Goal: Complete Application Form: Complete application form

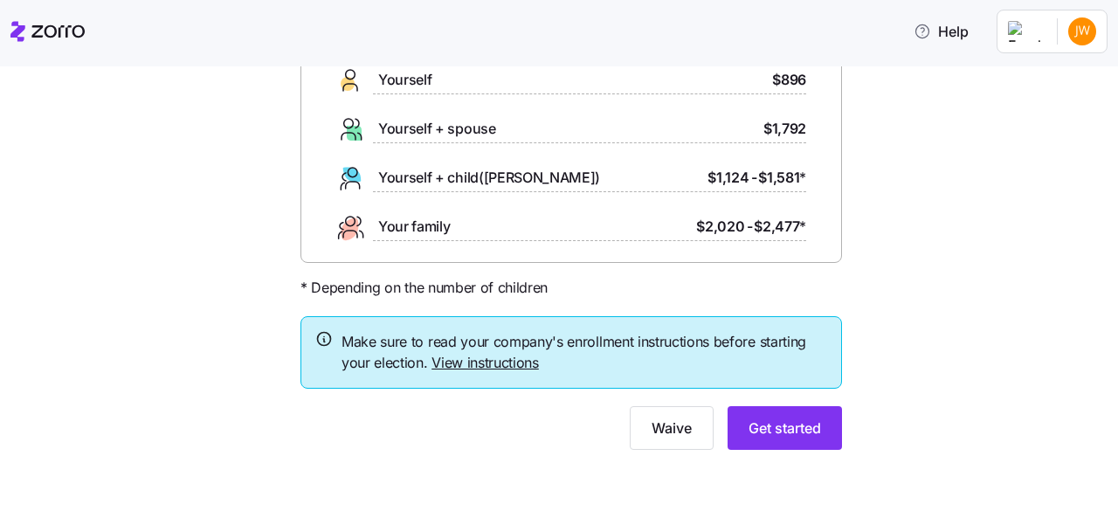
scroll to position [163, 0]
click at [772, 432] on span "Get started" at bounding box center [785, 428] width 73 height 21
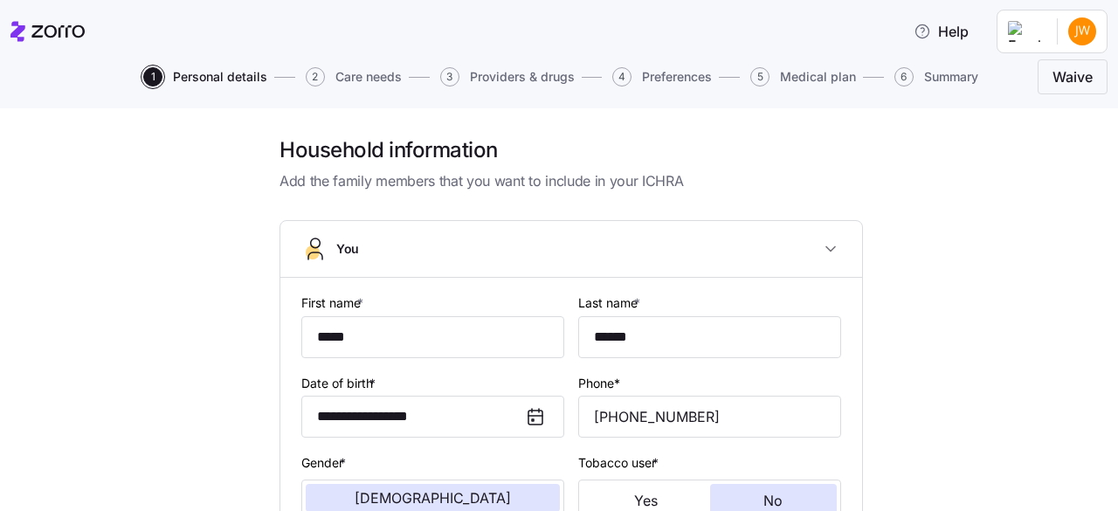
scroll to position [87, 0]
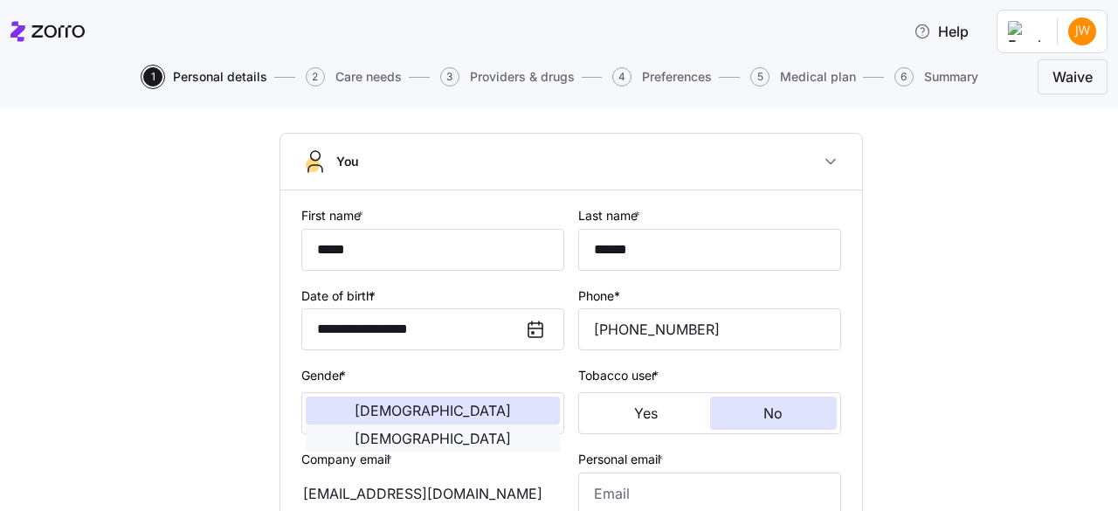
click at [498, 432] on span "[DEMOGRAPHIC_DATA]" at bounding box center [433, 439] width 156 height 14
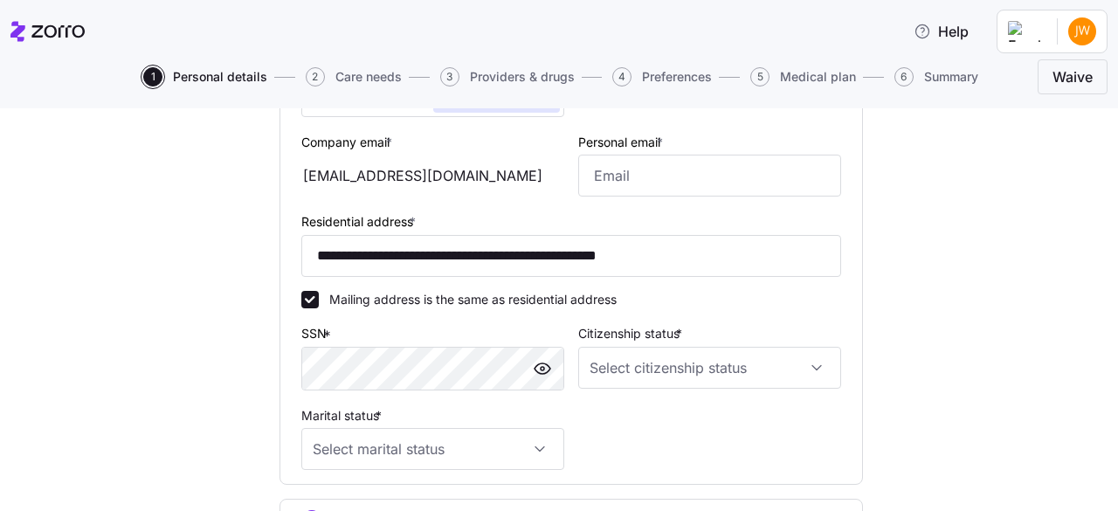
scroll to position [524, 0]
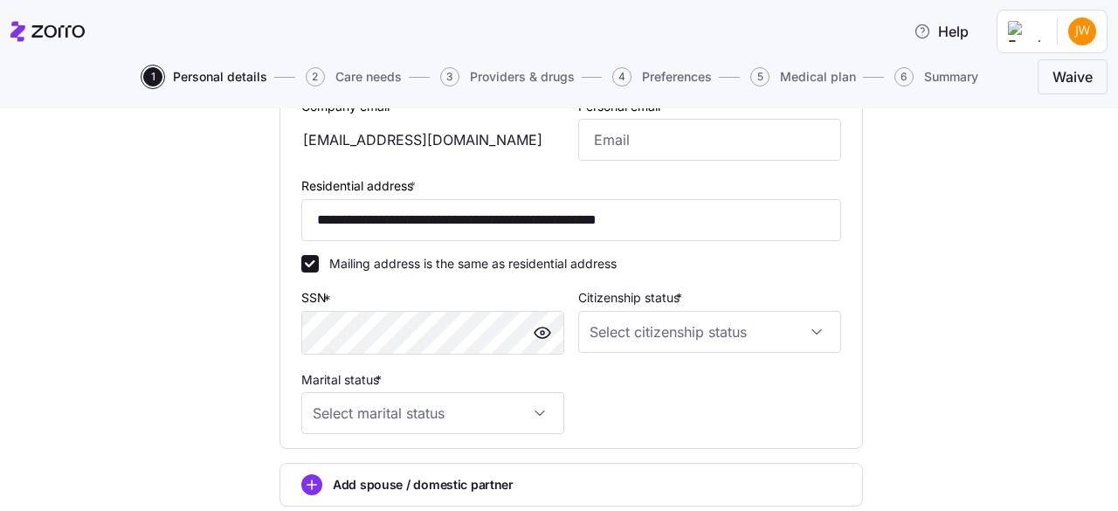
click at [655, 441] on div "**********" at bounding box center [571, 101] width 540 height 695
click at [532, 419] on input "Marital status *" at bounding box center [432, 413] width 263 height 42
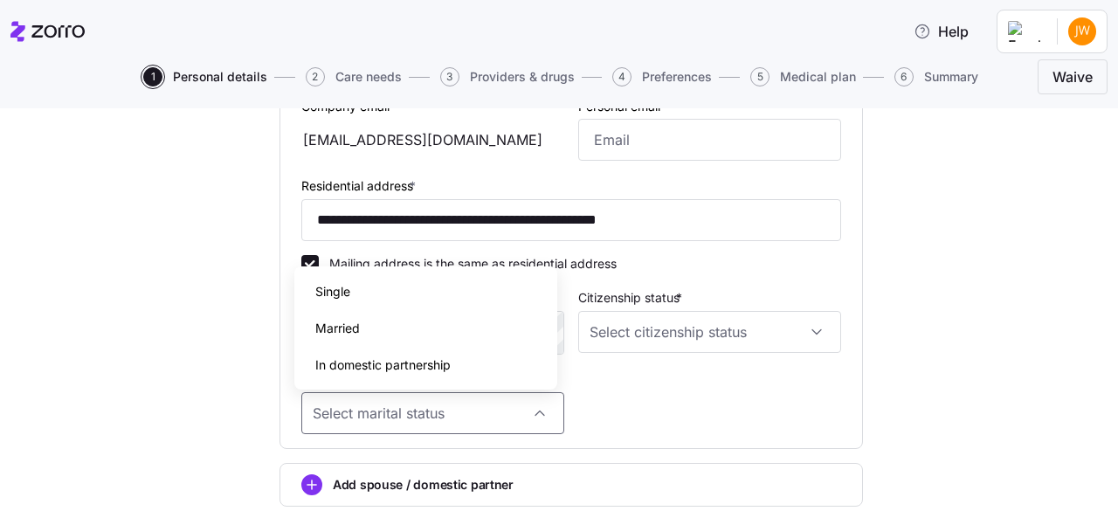
click at [384, 326] on div "Married" at bounding box center [425, 328] width 249 height 37
type input "Married"
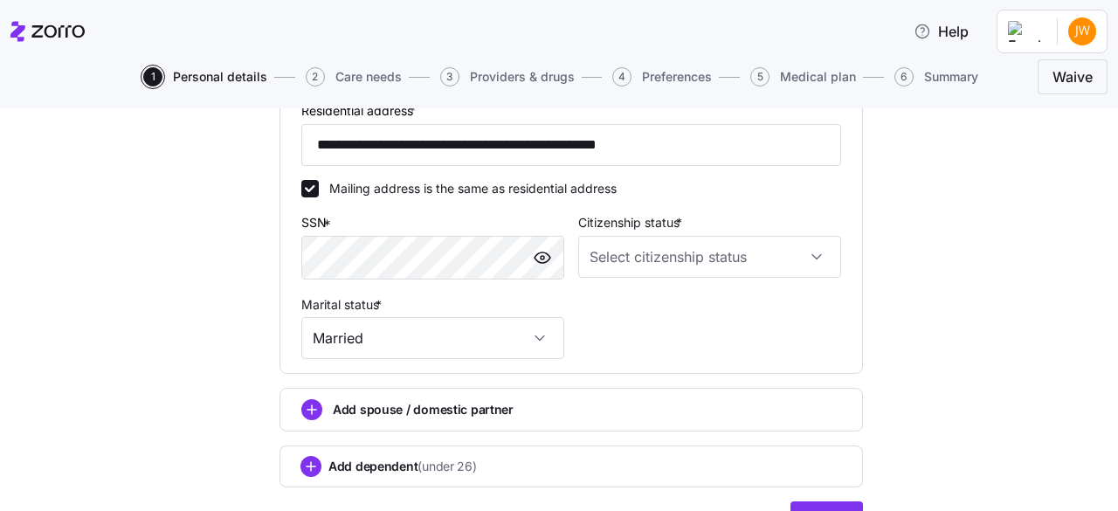
scroll to position [699, 0]
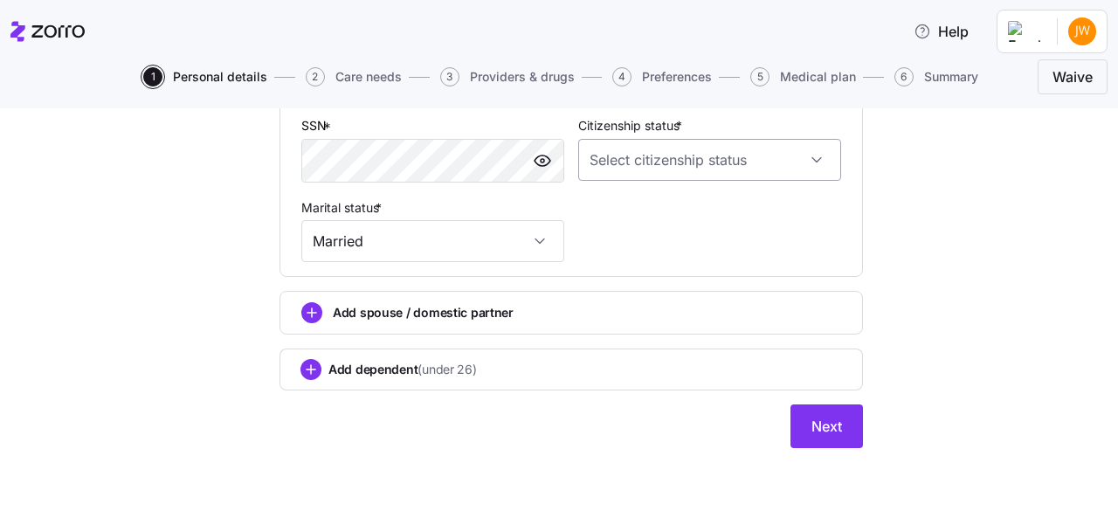
click at [811, 162] on input "Citizenship status *" at bounding box center [709, 160] width 263 height 42
click at [764, 200] on div "[DEMOGRAPHIC_DATA] citizen" at bounding box center [702, 214] width 249 height 37
type input "[DEMOGRAPHIC_DATA] citizen"
click at [837, 427] on button "Next" at bounding box center [827, 427] width 73 height 44
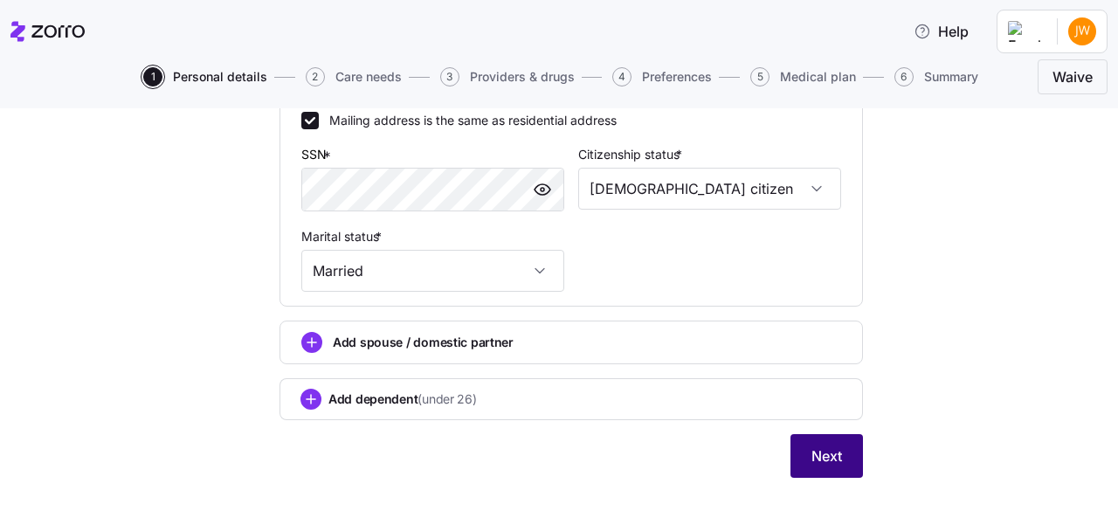
scroll to position [730, 0]
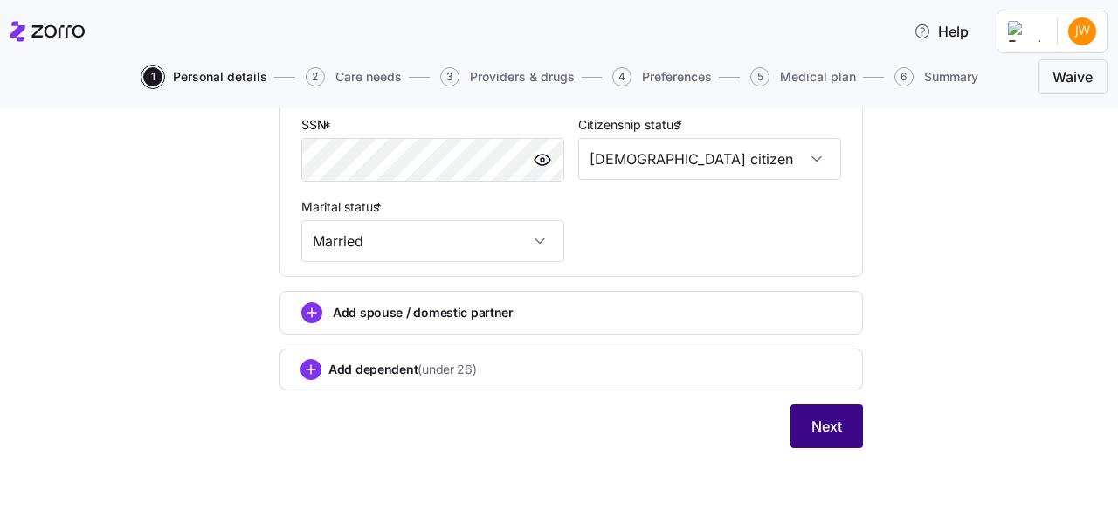
click at [830, 431] on span "Next" at bounding box center [827, 426] width 31 height 21
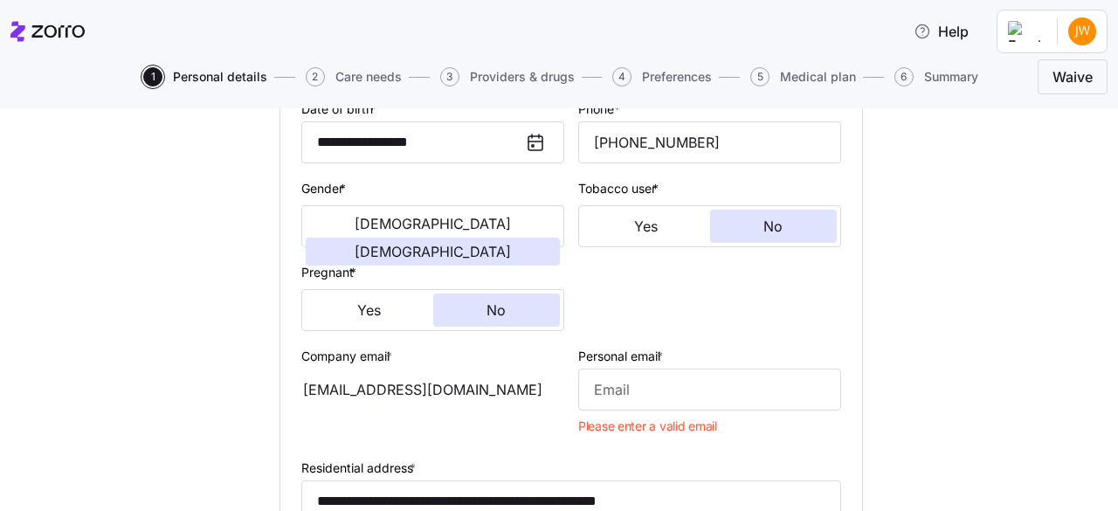
scroll to position [294, 0]
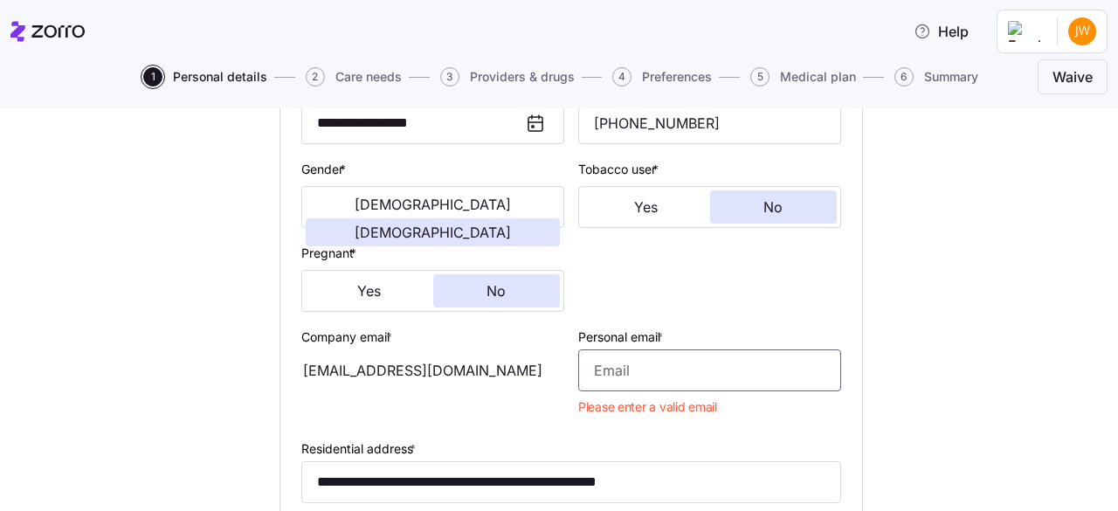
click at [612, 374] on input "Personal email *" at bounding box center [709, 370] width 263 height 42
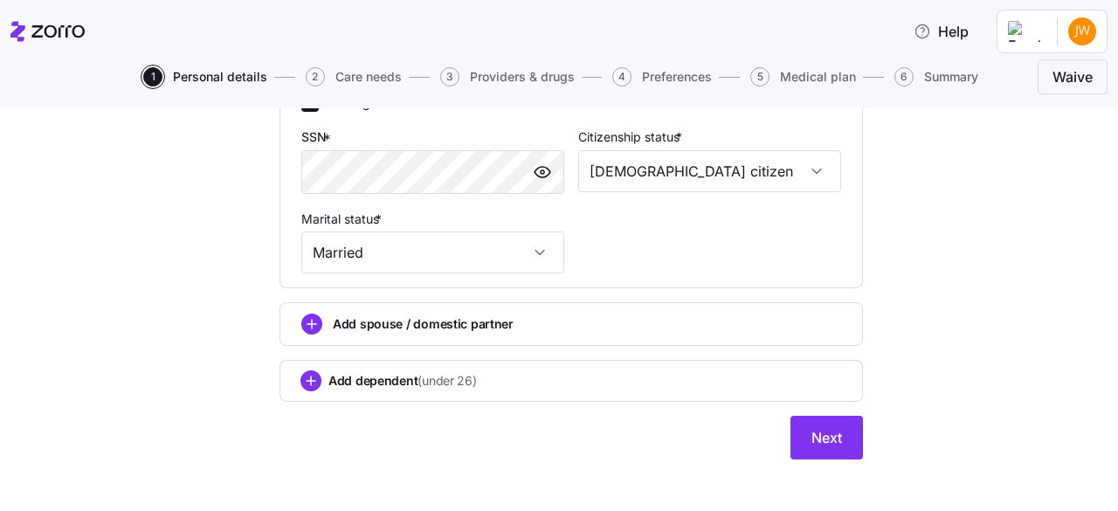
scroll to position [699, 0]
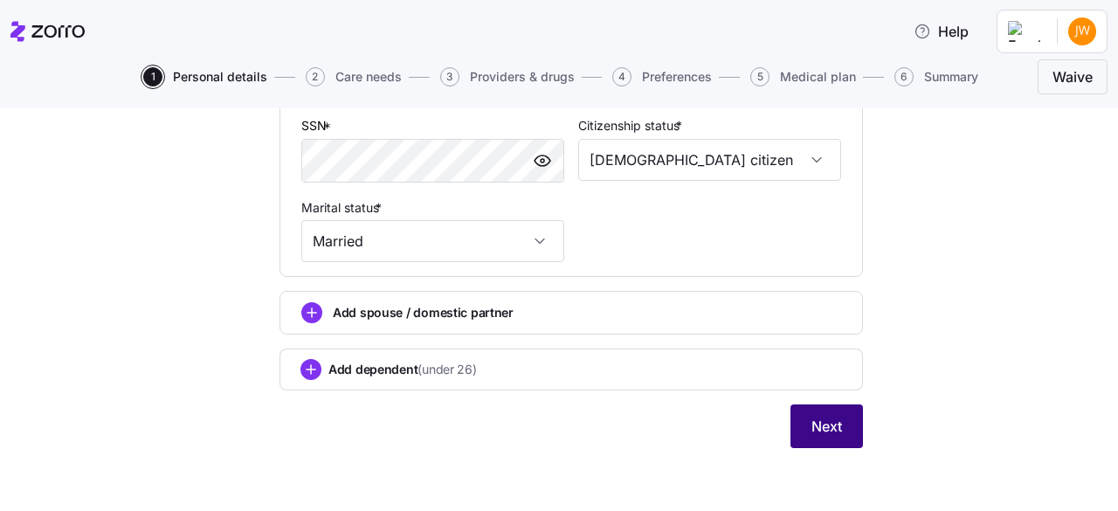
type input "[EMAIL_ADDRESS][DOMAIN_NAME]"
click at [820, 434] on span "Next" at bounding box center [827, 426] width 31 height 21
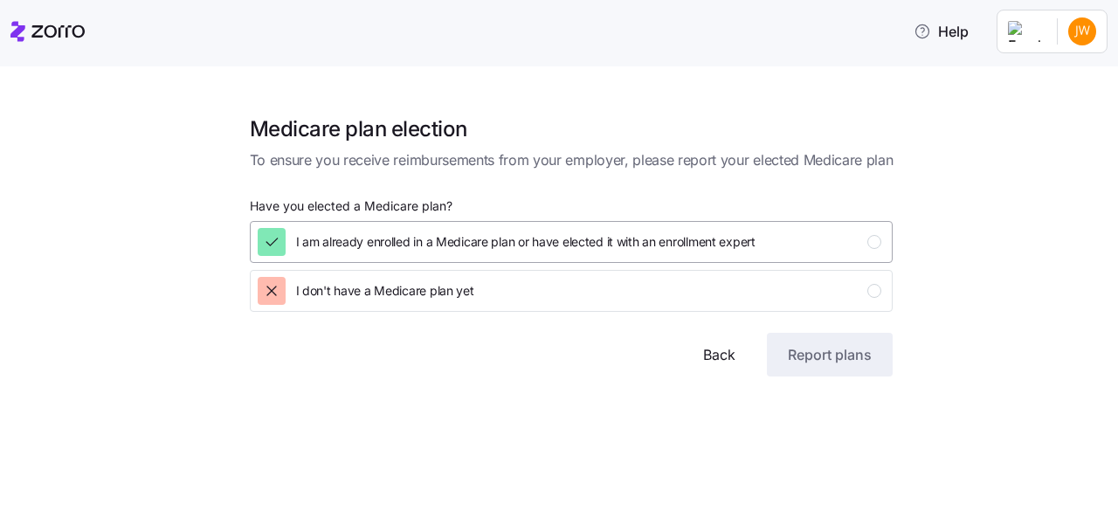
click at [266, 240] on icon "button" at bounding box center [271, 241] width 17 height 17
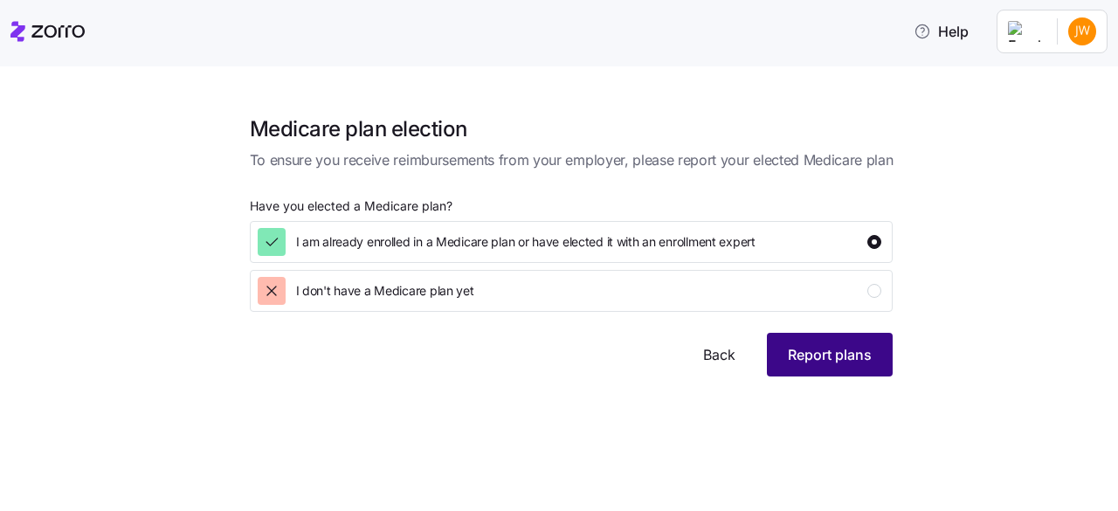
click at [809, 360] on span "Report plans" at bounding box center [830, 354] width 84 height 21
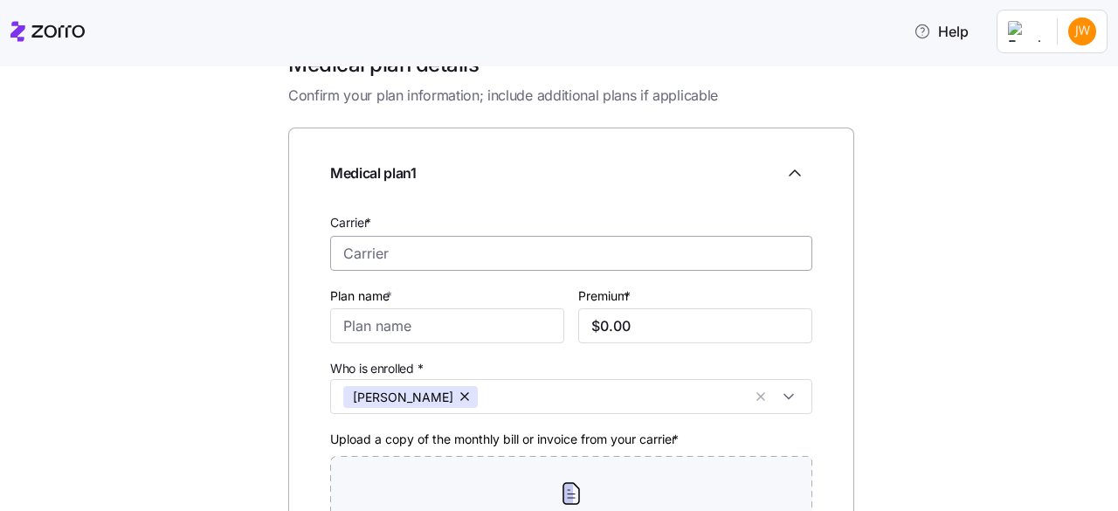
scroll to position [24, 0]
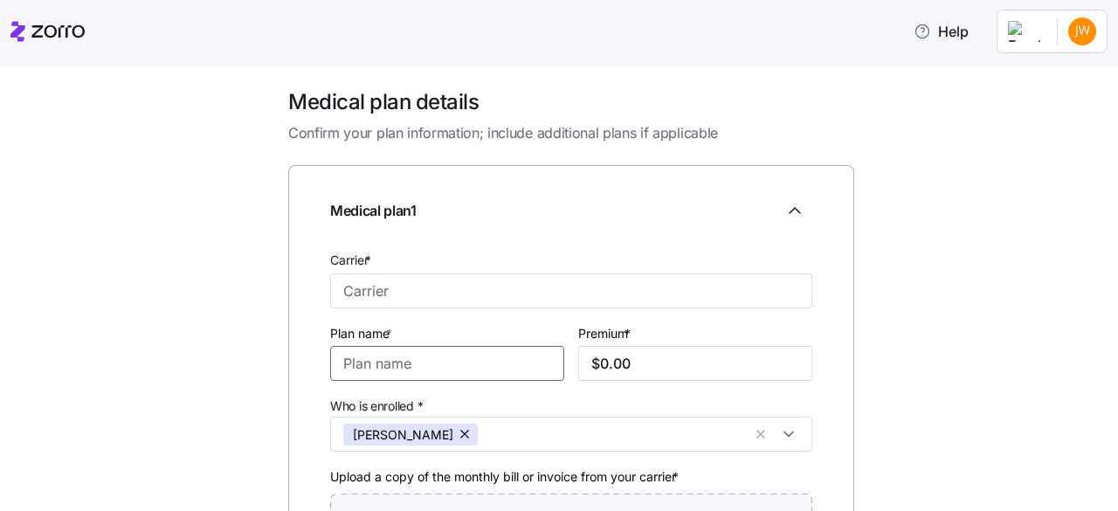
click at [418, 371] on input "Plan name *" at bounding box center [447, 363] width 234 height 35
type input "m"
type input "Medicare"
click at [626, 373] on input "$0.00" at bounding box center [695, 363] width 234 height 35
type input "$0.00"
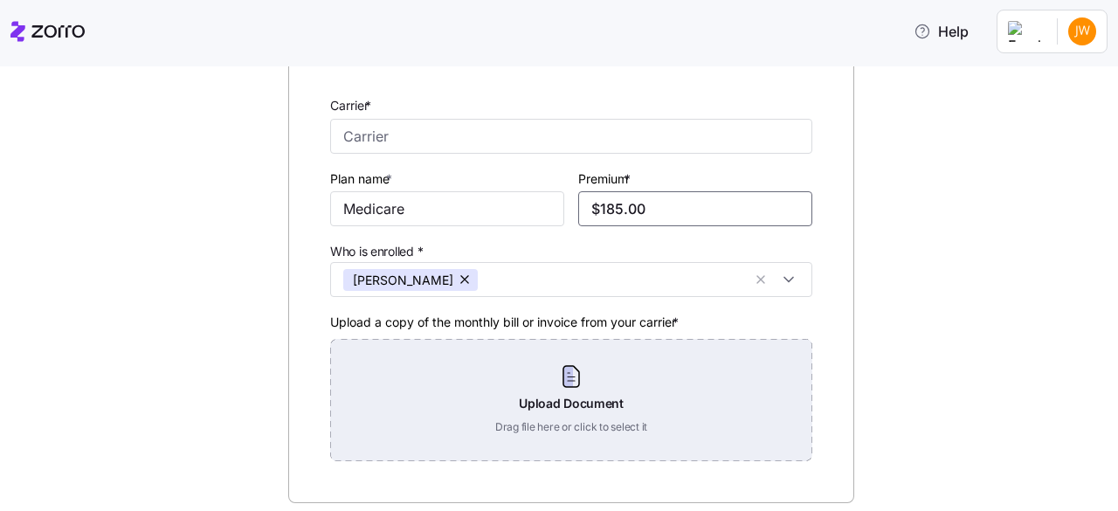
scroll to position [198, 0]
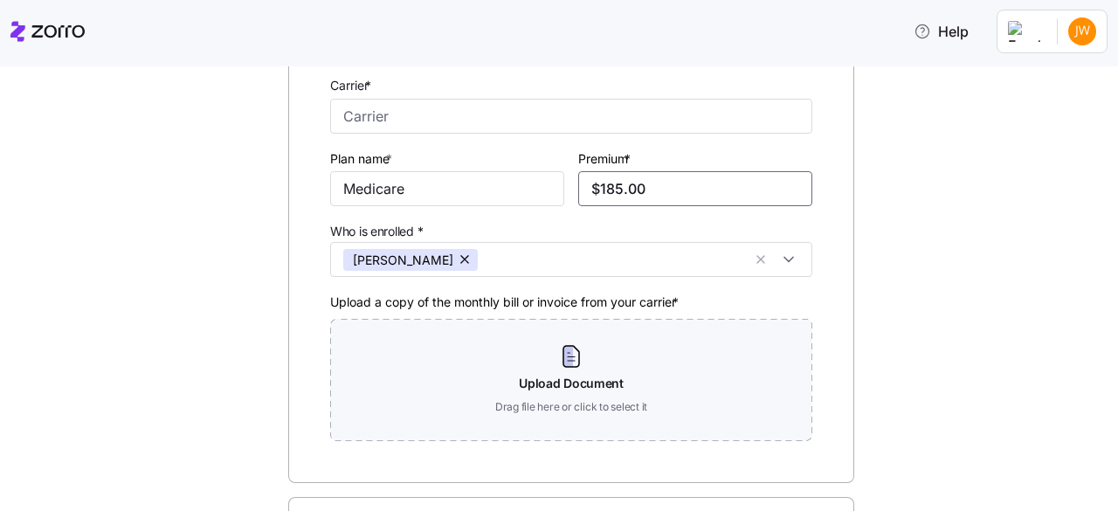
type input "$185.00"
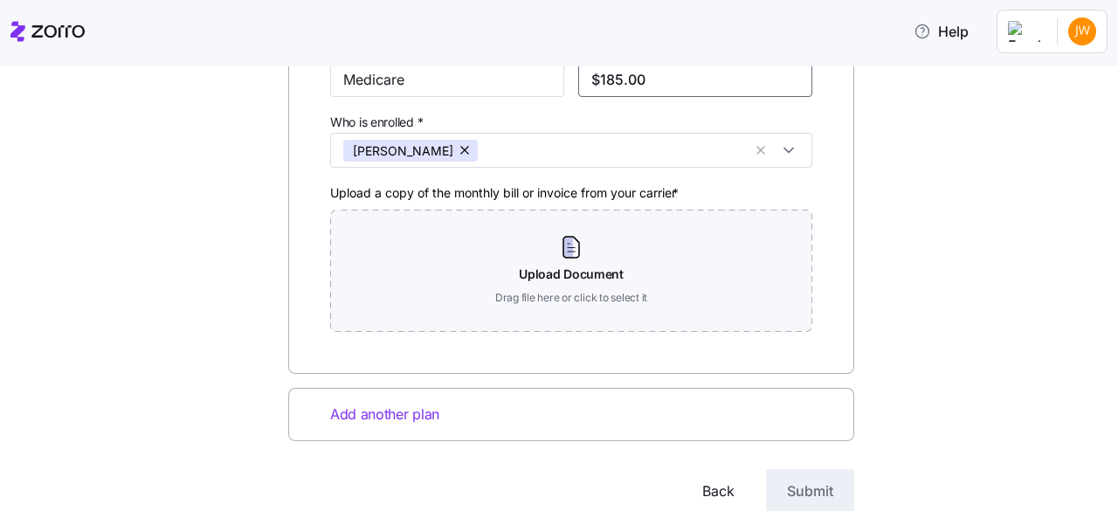
scroll to position [286, 0]
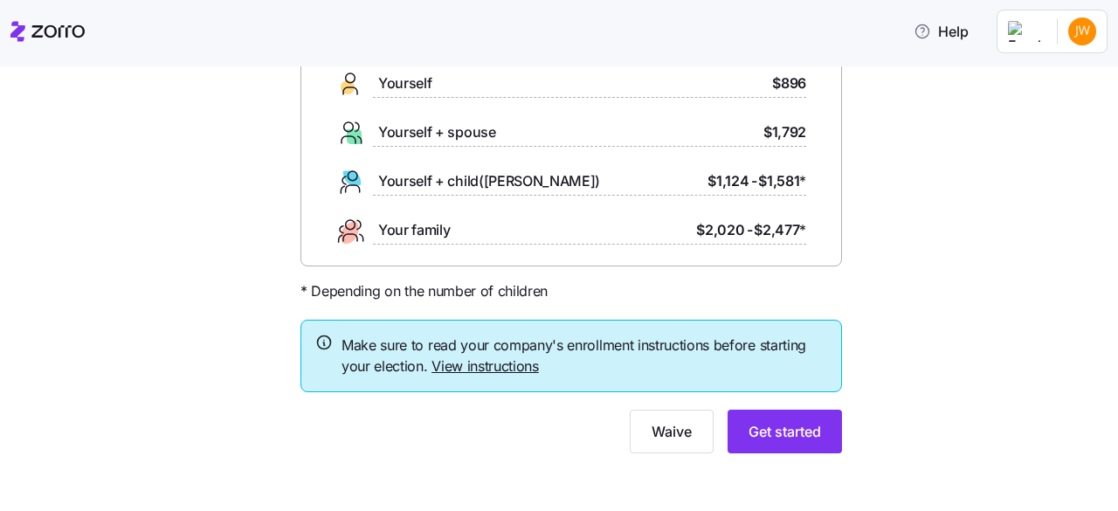
scroll to position [163, 0]
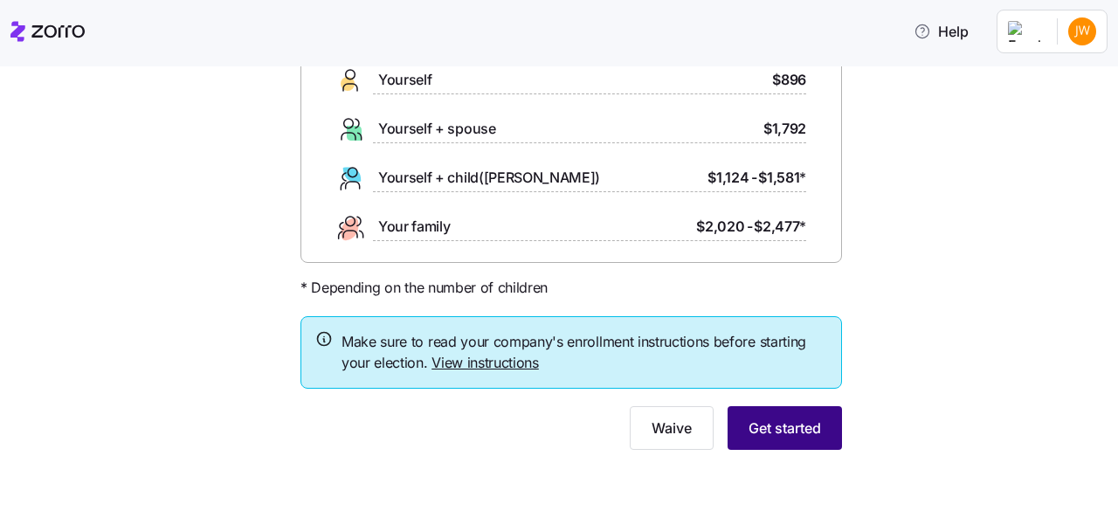
click at [762, 431] on span "Get started" at bounding box center [785, 428] width 73 height 21
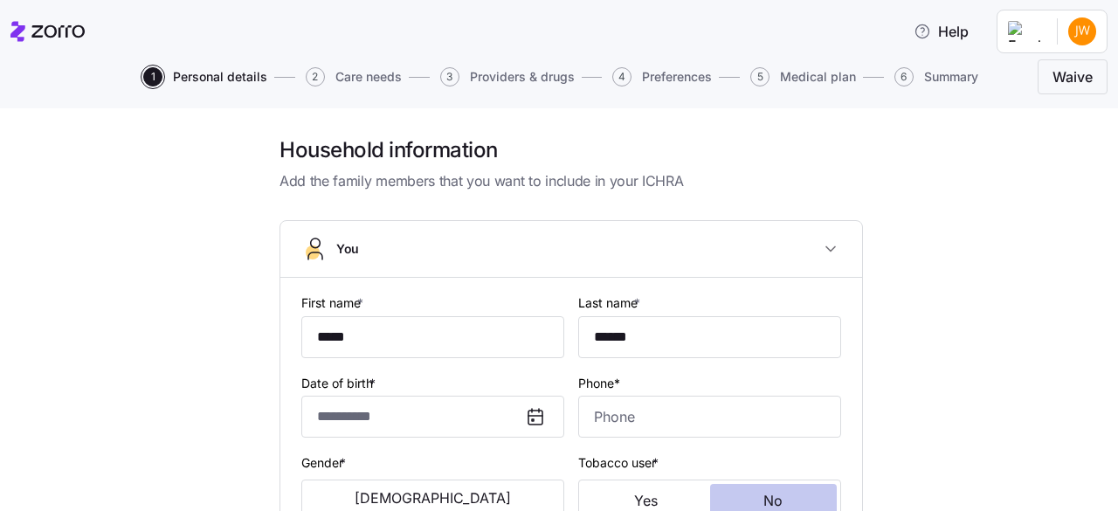
type input "**********"
type input "[PHONE_NUMBER]"
type input "[DEMOGRAPHIC_DATA] citizen"
type input "Married"
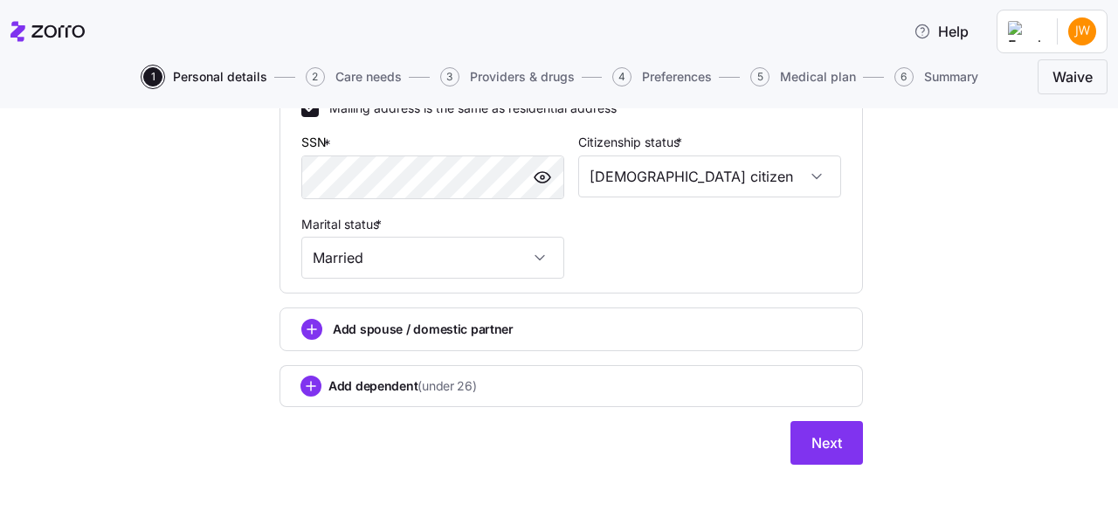
scroll to position [699, 0]
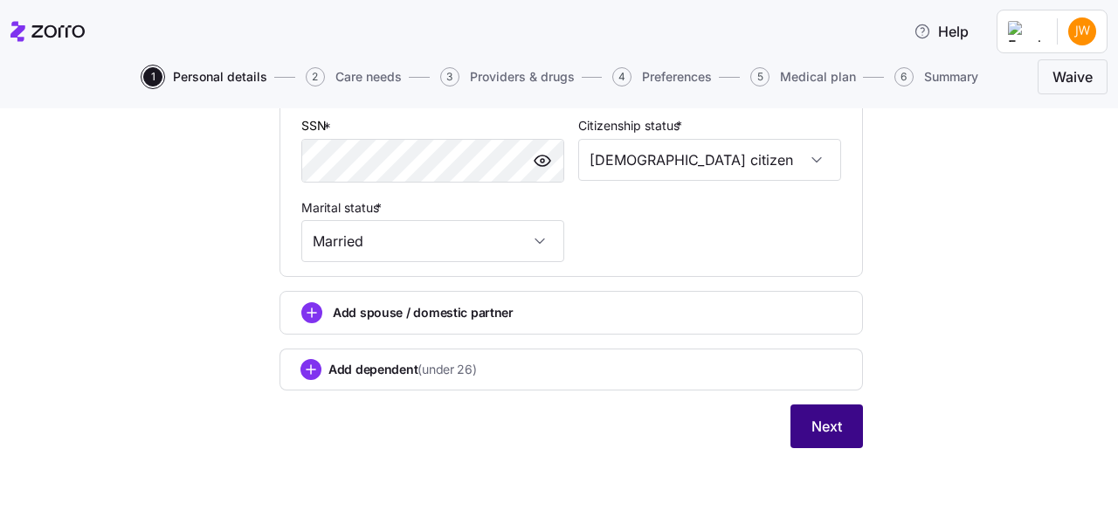
click at [835, 431] on span "Next" at bounding box center [827, 426] width 31 height 21
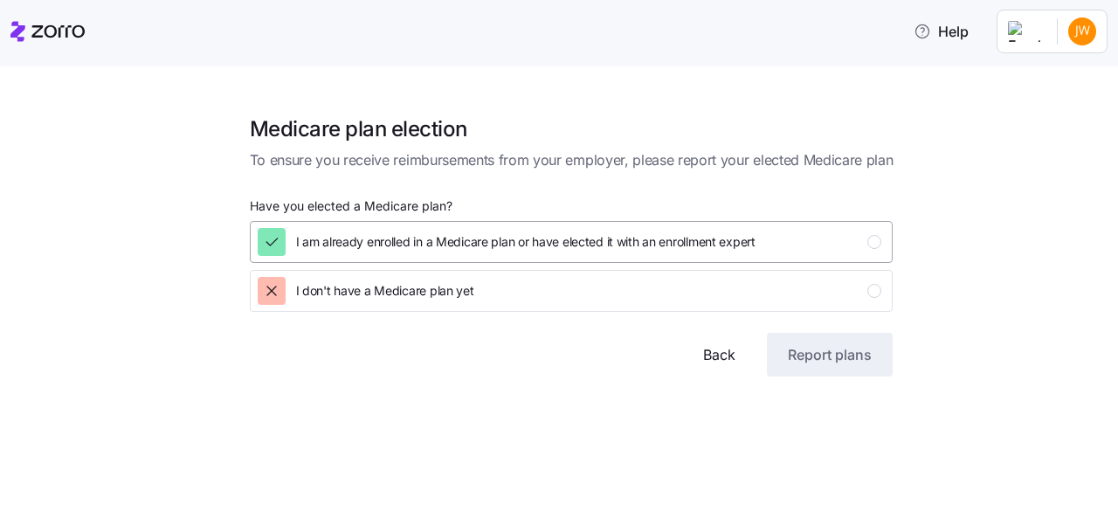
click at [274, 239] on icon "button" at bounding box center [271, 241] width 17 height 17
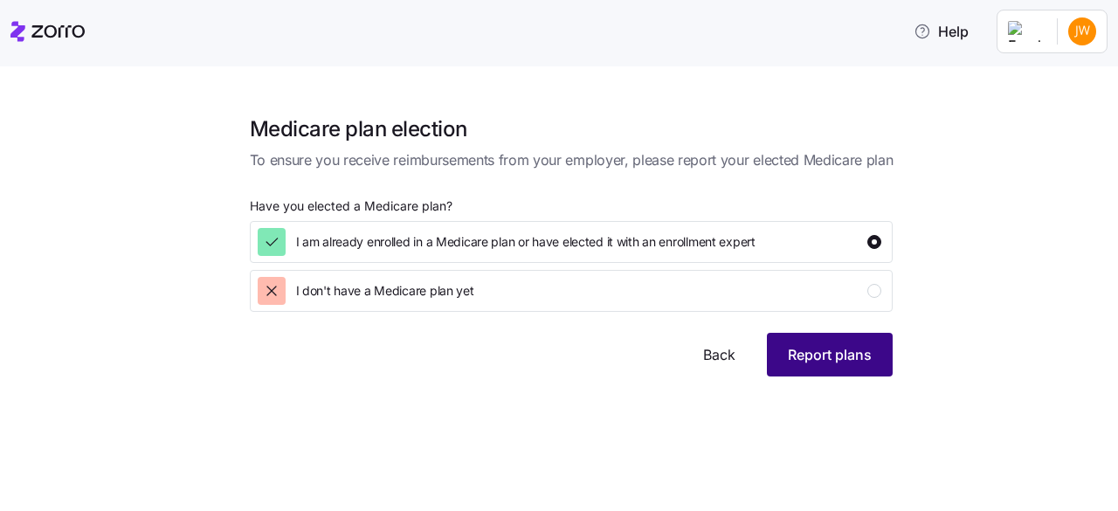
click at [848, 364] on span "Report plans" at bounding box center [830, 354] width 84 height 21
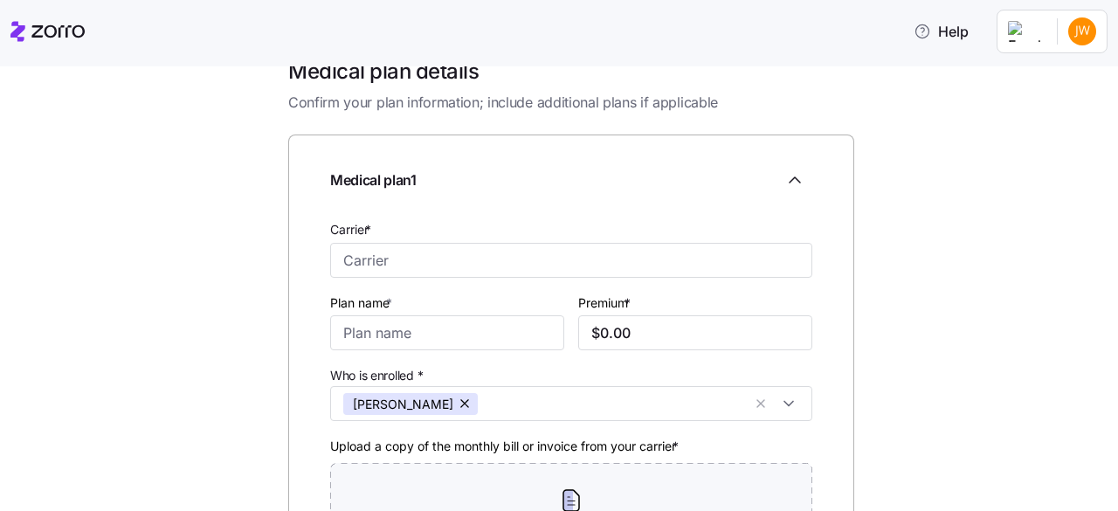
scroll to position [87, 0]
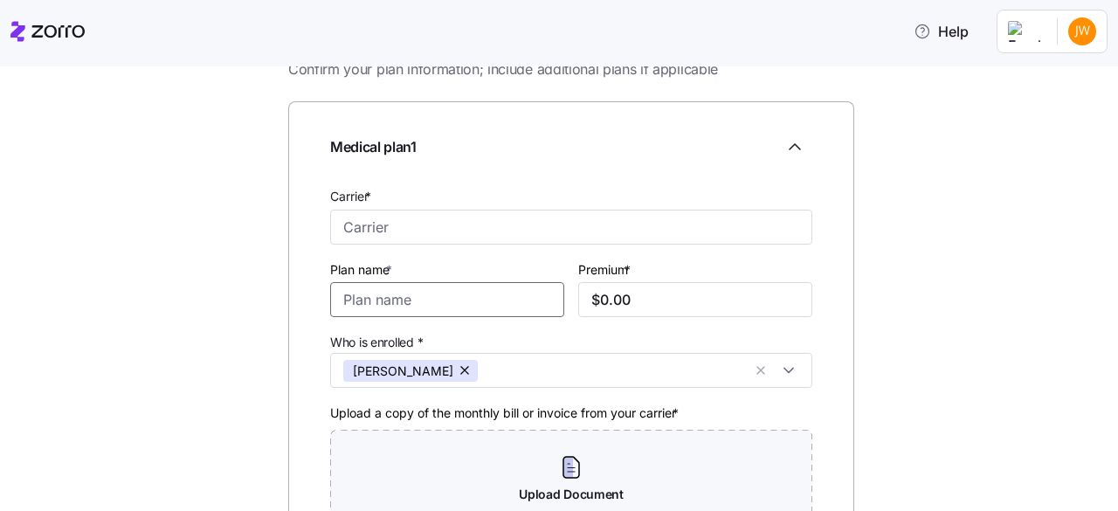
click at [437, 298] on input "Plan name *" at bounding box center [447, 299] width 234 height 35
type input "m"
type input "Medicare"
click at [631, 310] on input "$0.00" at bounding box center [695, 299] width 234 height 35
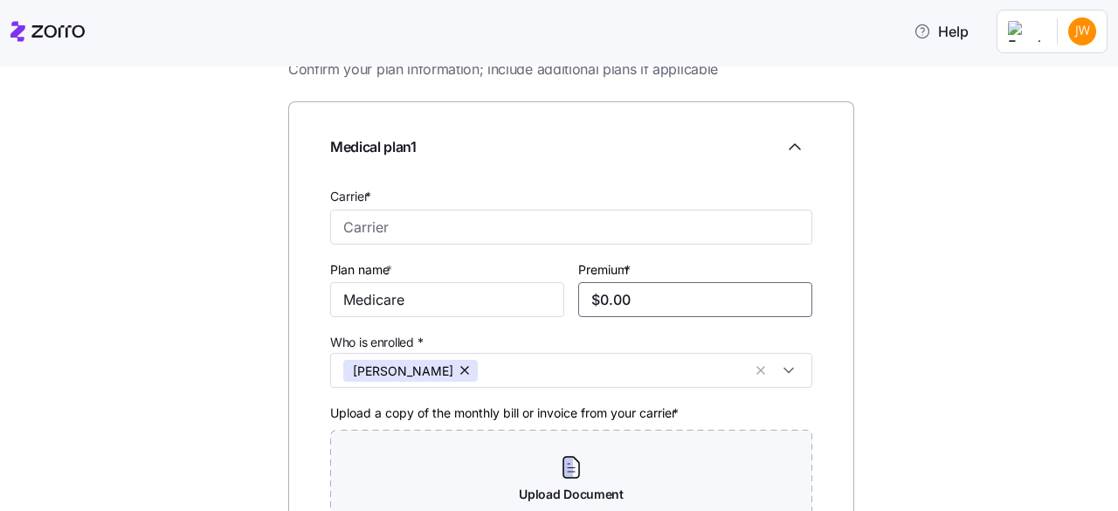
type input "$0.00"
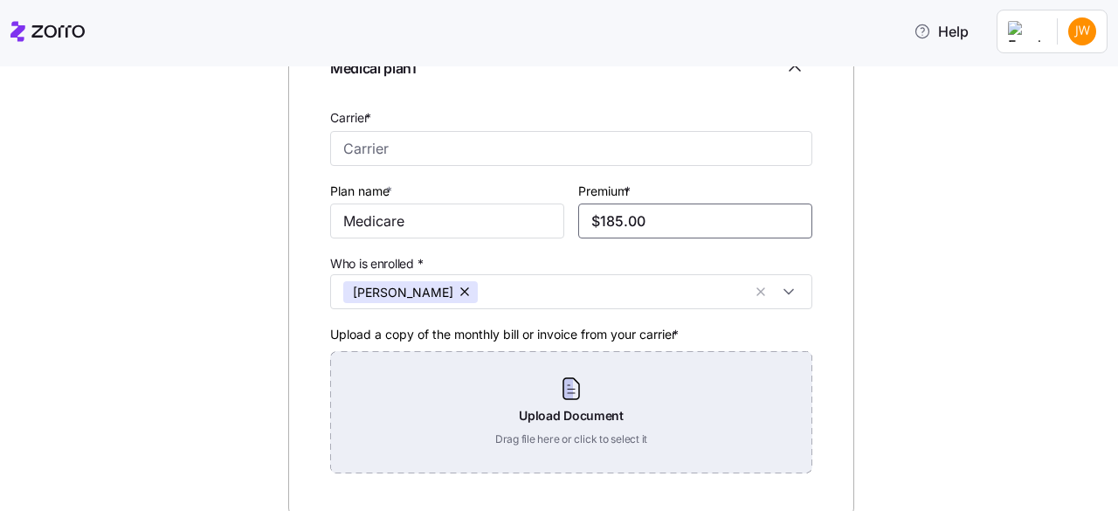
scroll to position [262, 0]
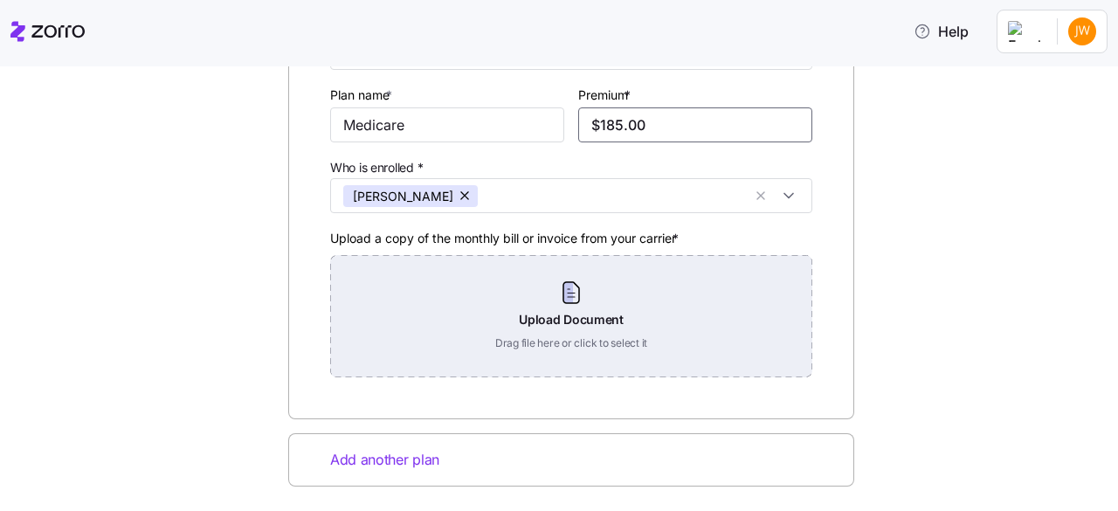
type input "$185.00"
click at [570, 294] on div "Upload Document Drag file here or click to select it" at bounding box center [571, 316] width 482 height 122
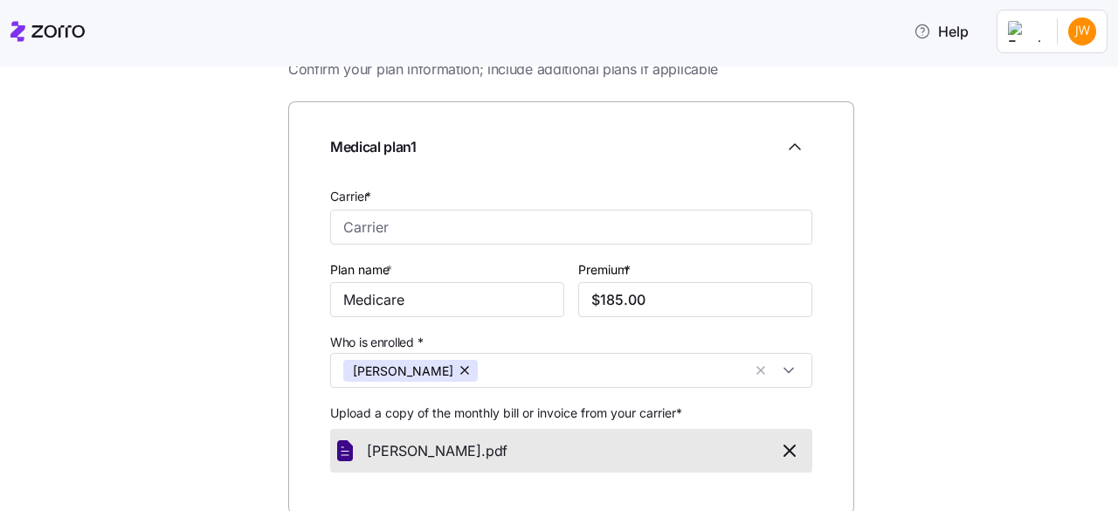
scroll to position [87, 0]
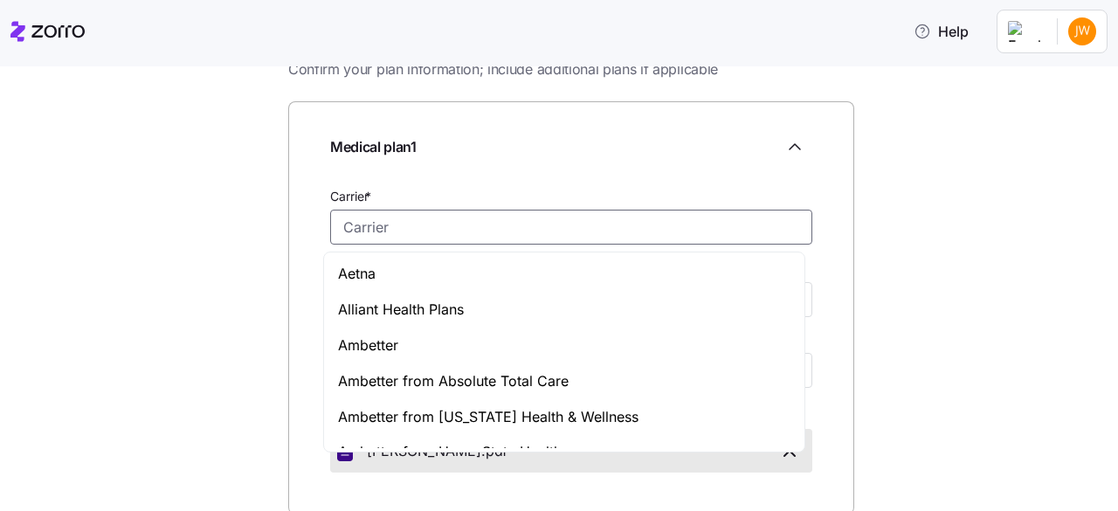
click at [400, 242] on input "Carrier *" at bounding box center [571, 227] width 482 height 35
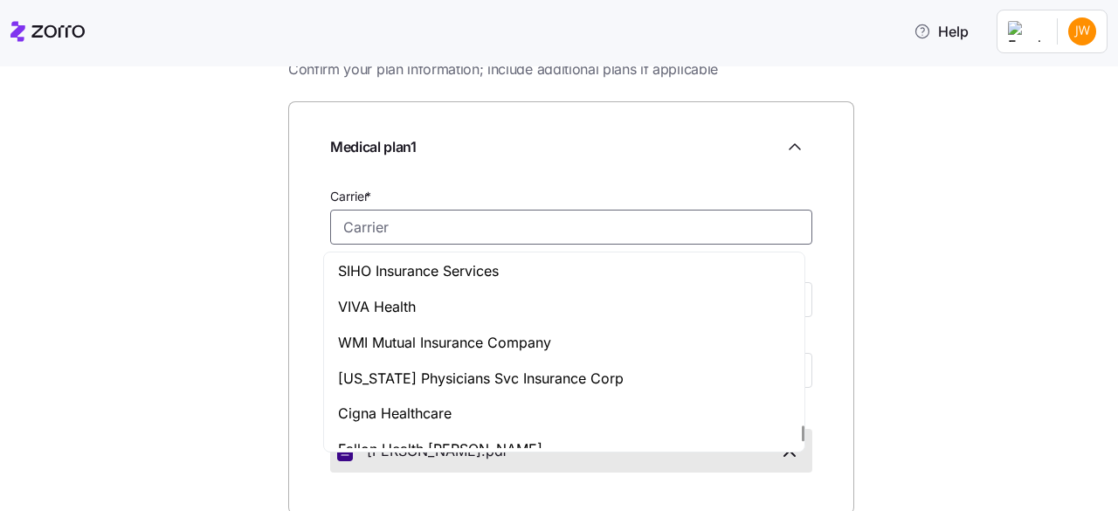
scroll to position [8423, 0]
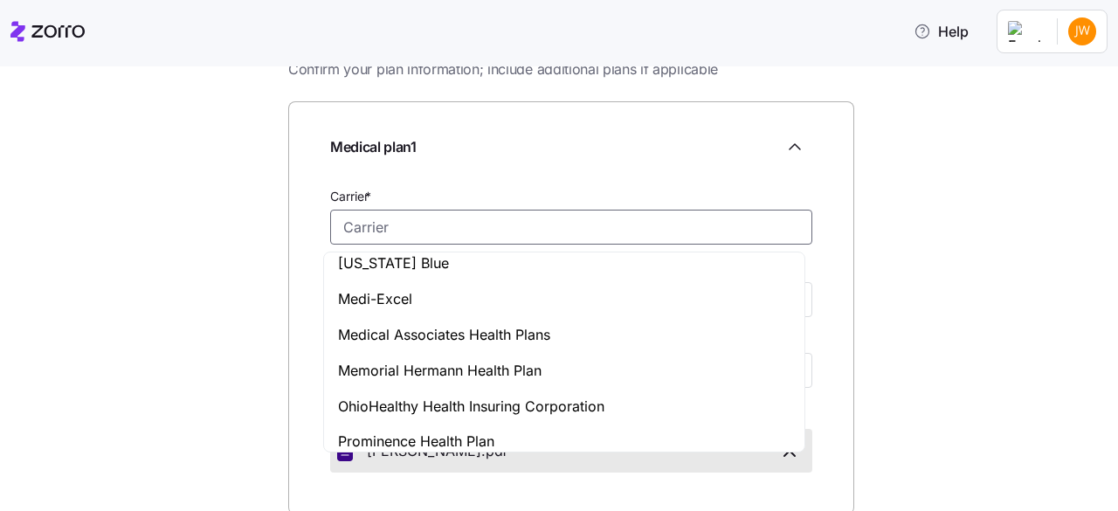
click at [419, 219] on input "Carrier *" at bounding box center [571, 227] width 482 height 35
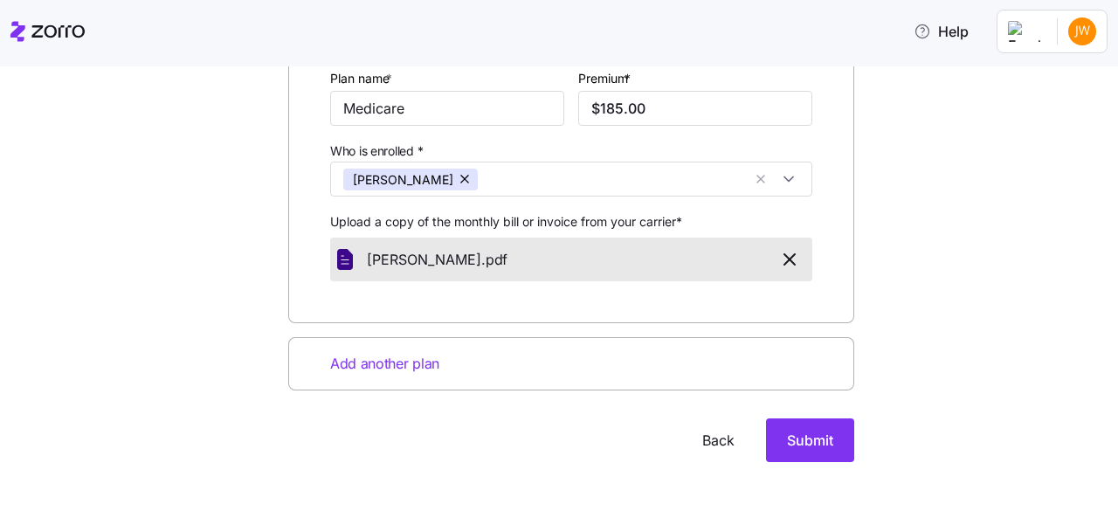
scroll to position [294, 0]
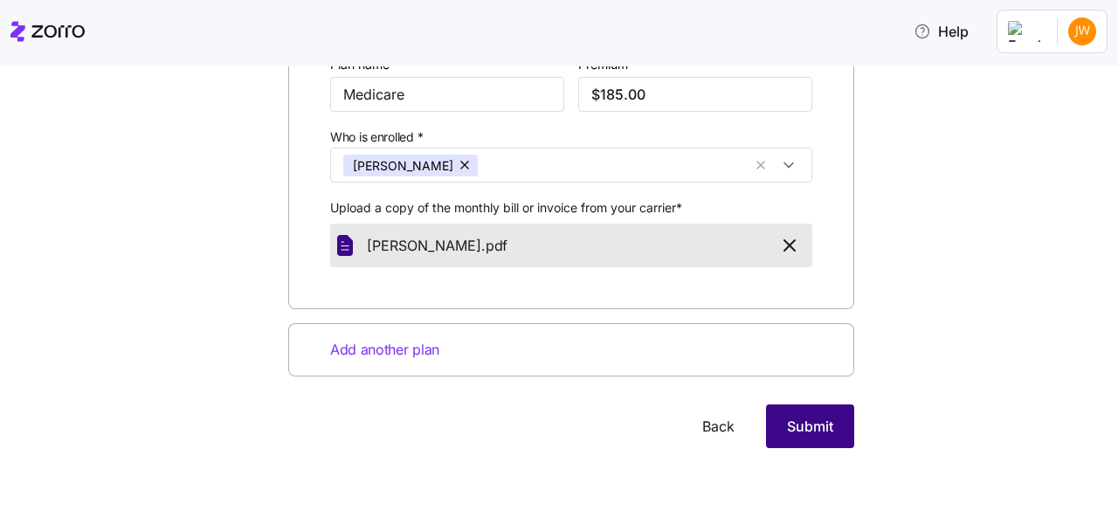
type input "Medicare"
click at [807, 427] on span "Submit" at bounding box center [810, 426] width 46 height 21
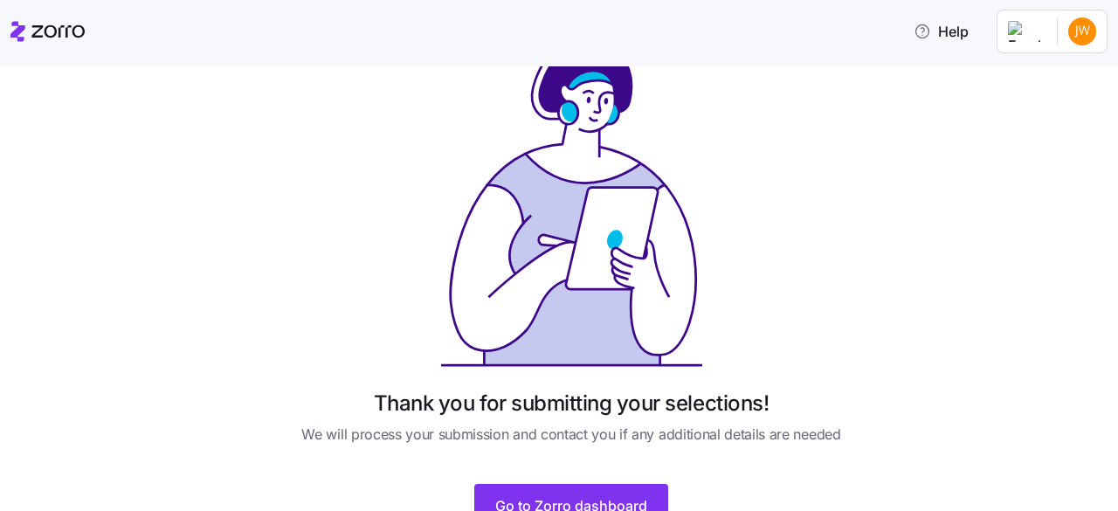
scroll to position [87, 0]
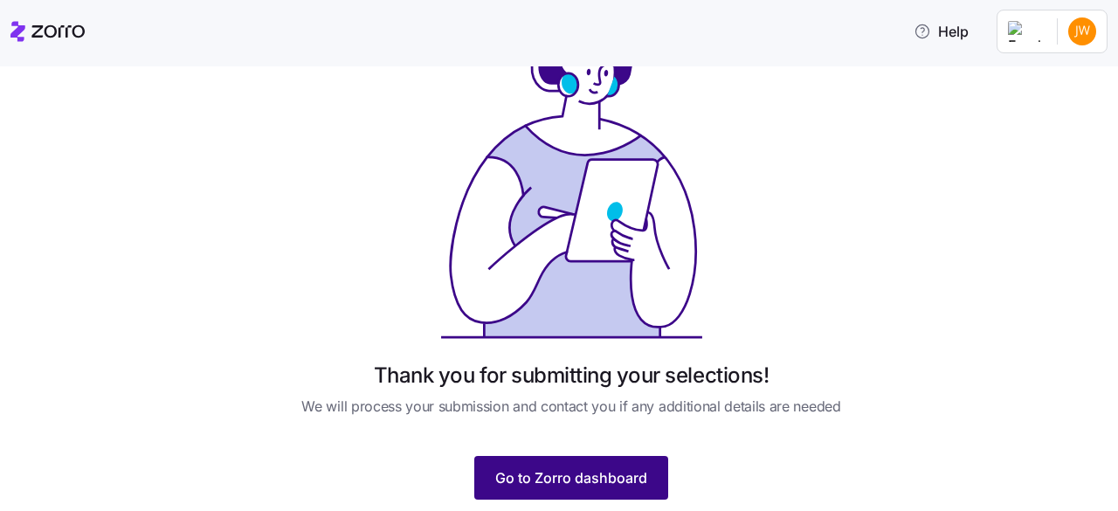
click at [533, 481] on span "Go to Zorro dashboard" at bounding box center [571, 477] width 152 height 21
